Goal: Task Accomplishment & Management: Manage account settings

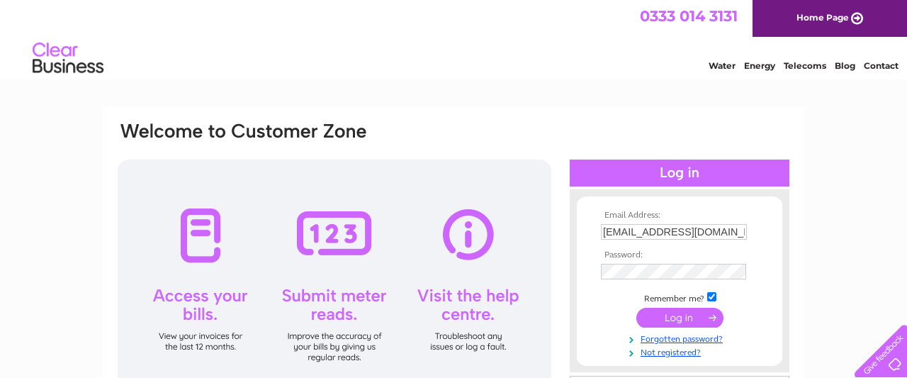
click at [681, 314] on input "submit" at bounding box center [680, 318] width 87 height 20
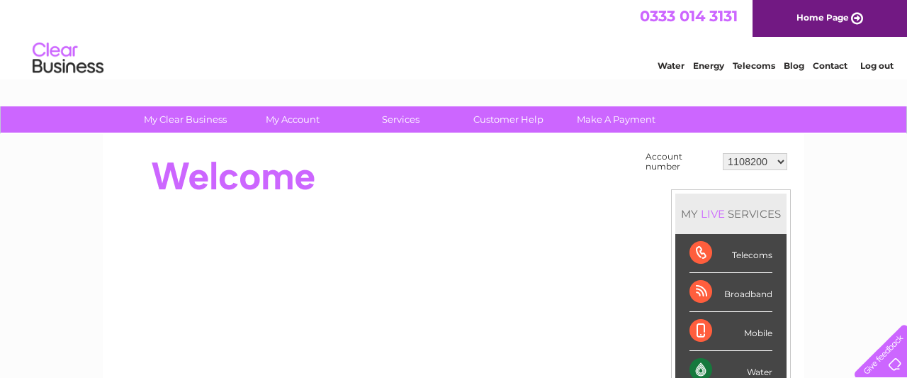
click at [766, 150] on td "1108200 30295520" at bounding box center [755, 161] width 72 height 27
click at [723, 153] on select "1108200 30295520" at bounding box center [755, 161] width 65 height 17
select select "30295520"
click option "30295520" at bounding box center [0, 0] width 0 height 0
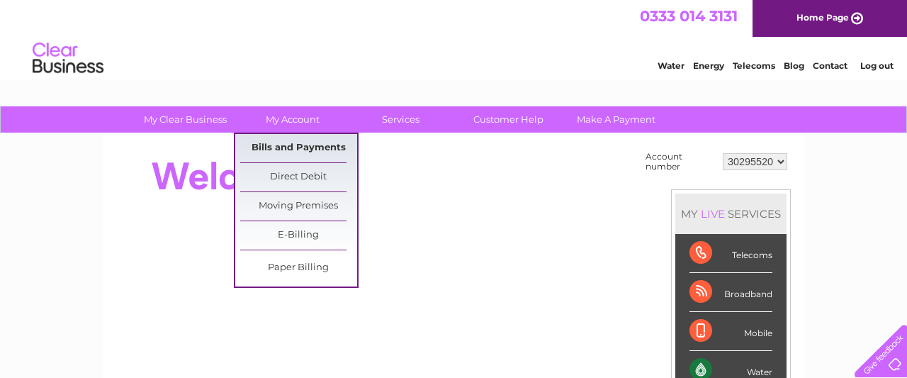
click at [308, 152] on link "Bills and Payments" at bounding box center [298, 148] width 117 height 28
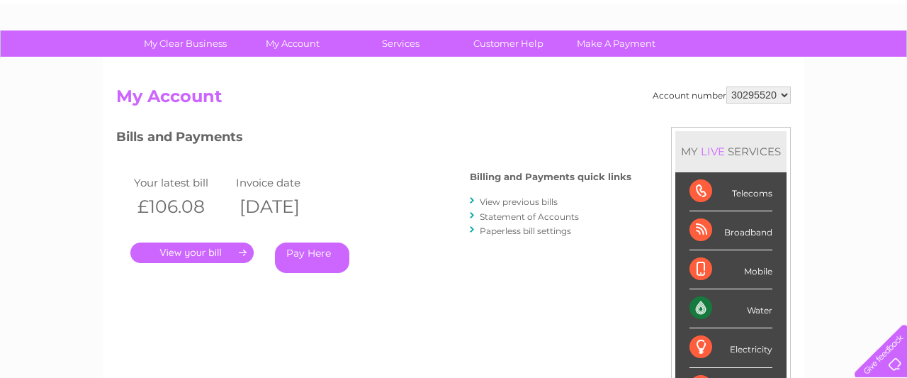
scroll to position [77, 0]
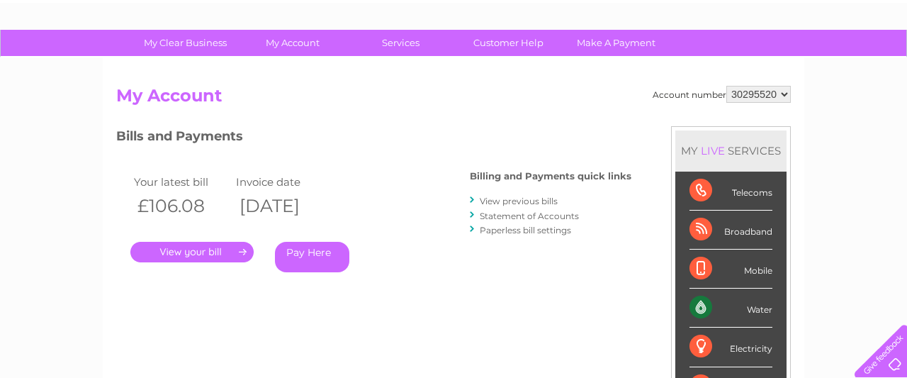
click at [191, 254] on link "." at bounding box center [191, 252] width 123 height 21
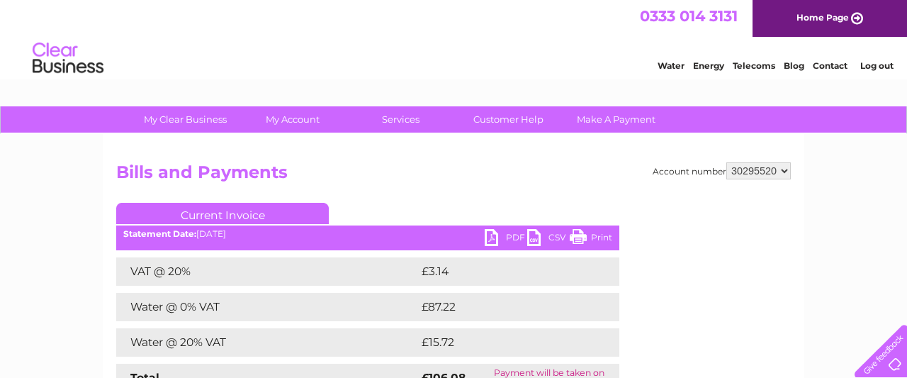
click at [507, 235] on link "PDF" at bounding box center [506, 239] width 43 height 21
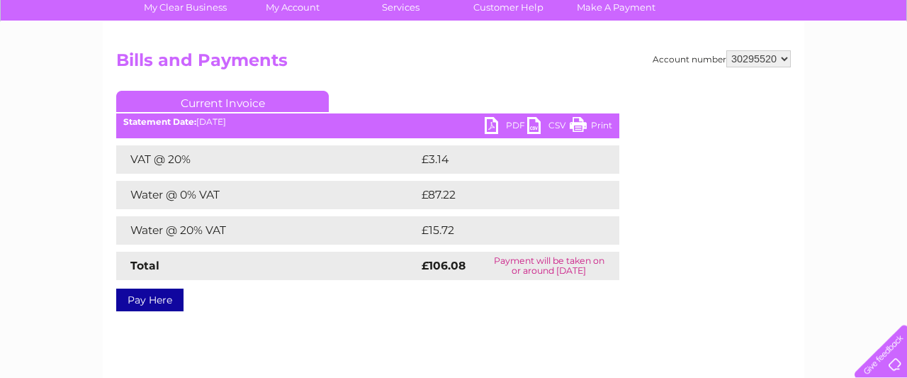
scroll to position [147, 0]
